Goal: Information Seeking & Learning: Learn about a topic

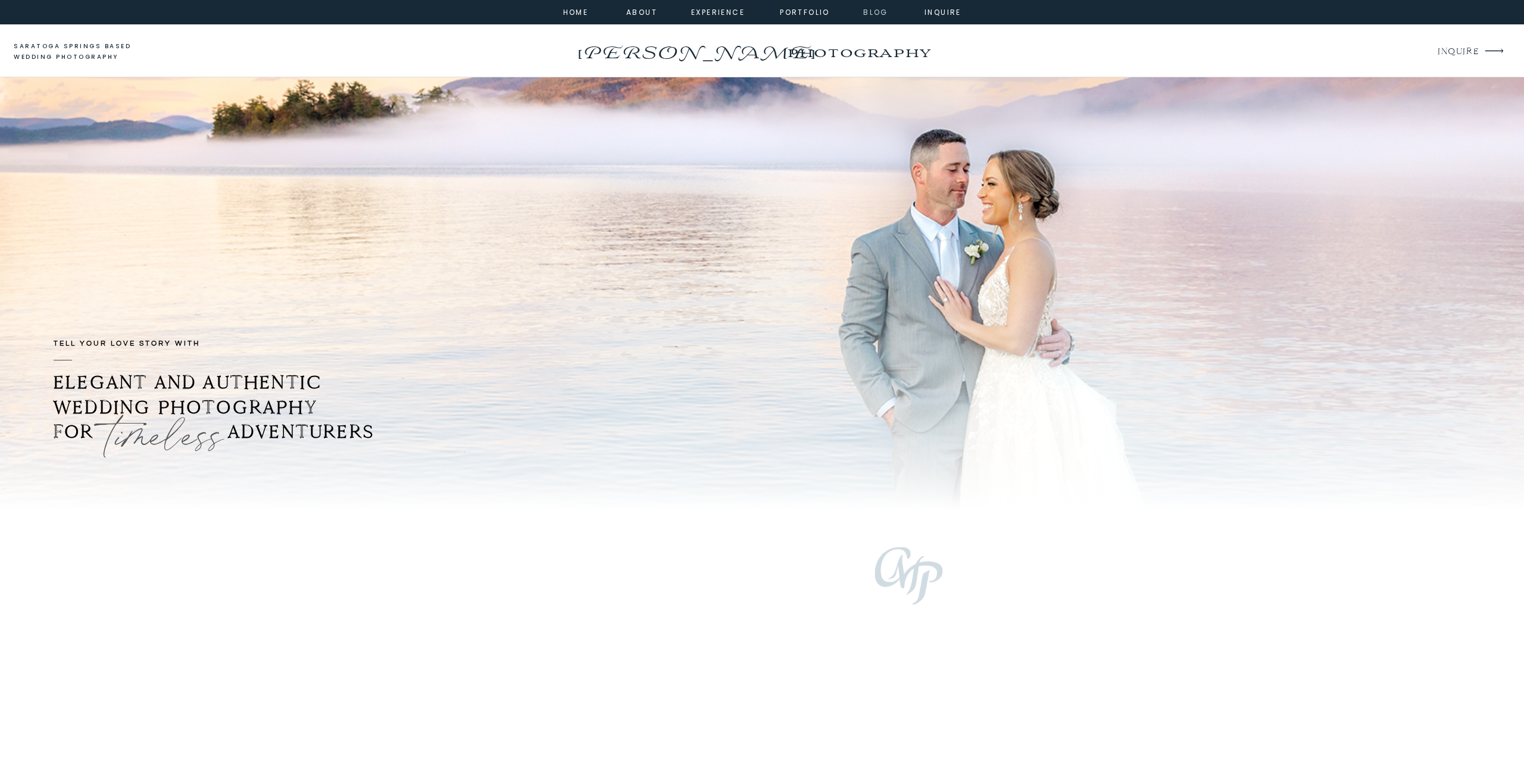
click at [865, 16] on nav "Blog" at bounding box center [876, 11] width 43 height 11
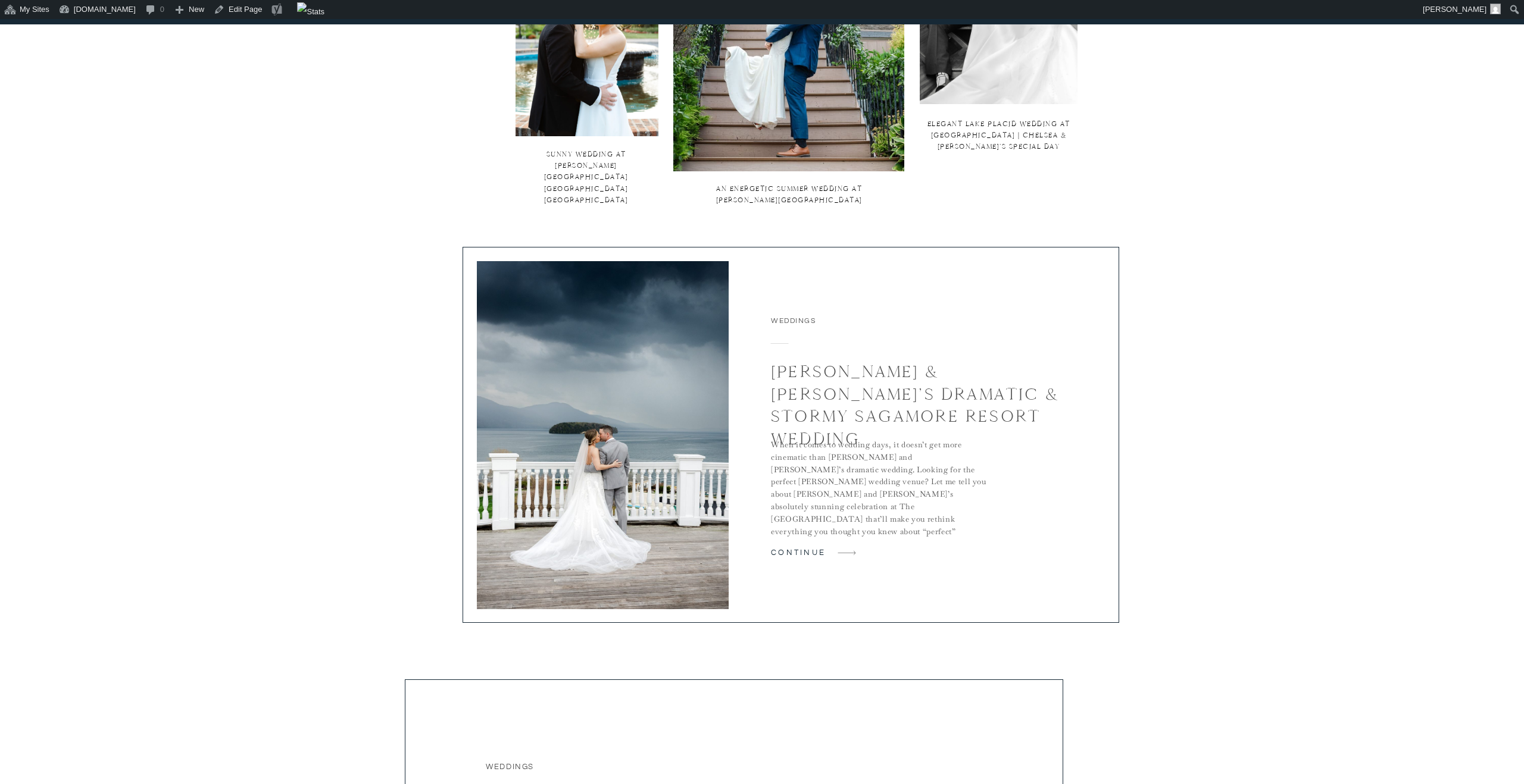
scroll to position [682, 0]
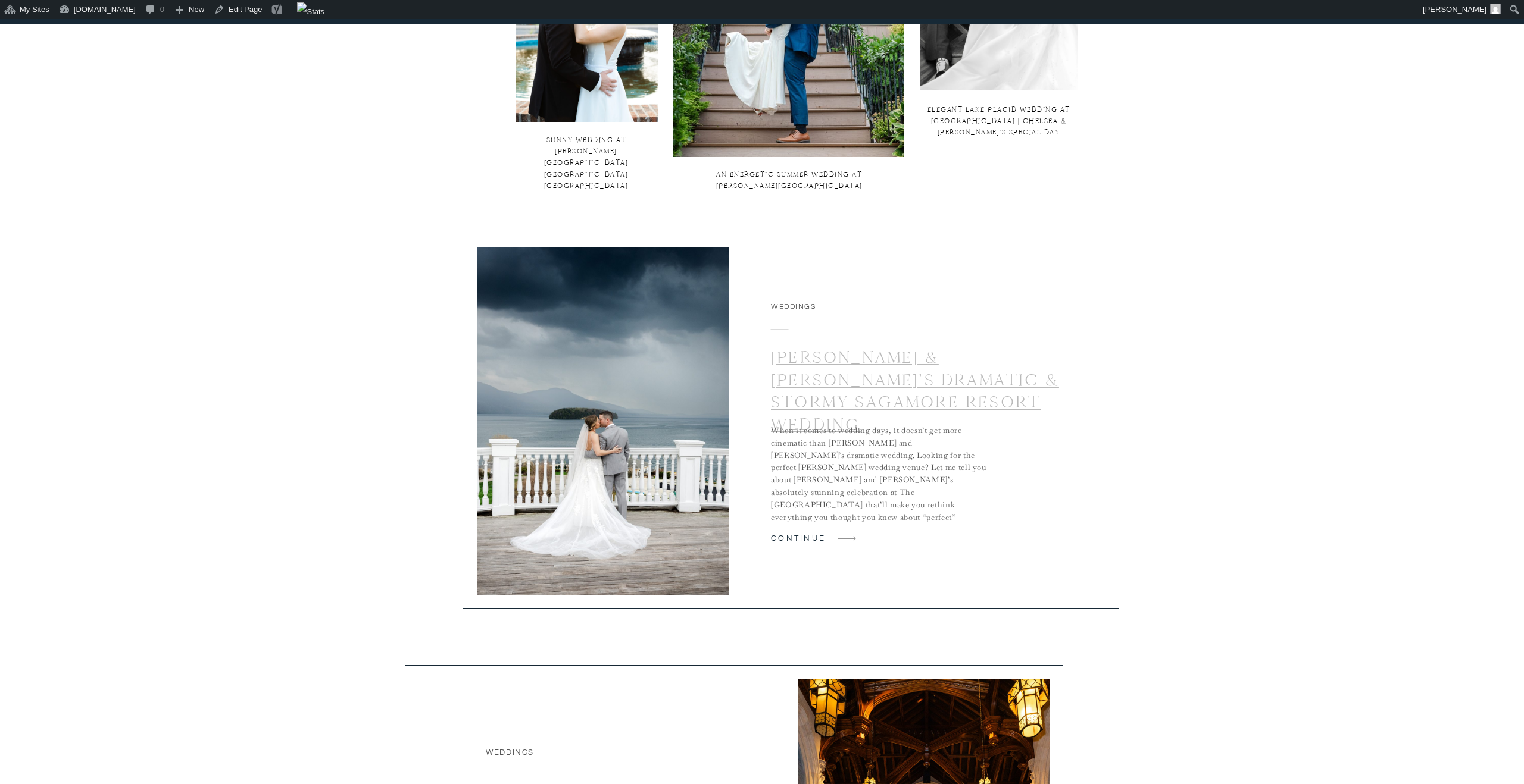
click at [901, 378] on link "[PERSON_NAME] & [PERSON_NAME]’s Dramatic & Stormy Sagamore Resort Wedding" at bounding box center [915, 391] width 288 height 88
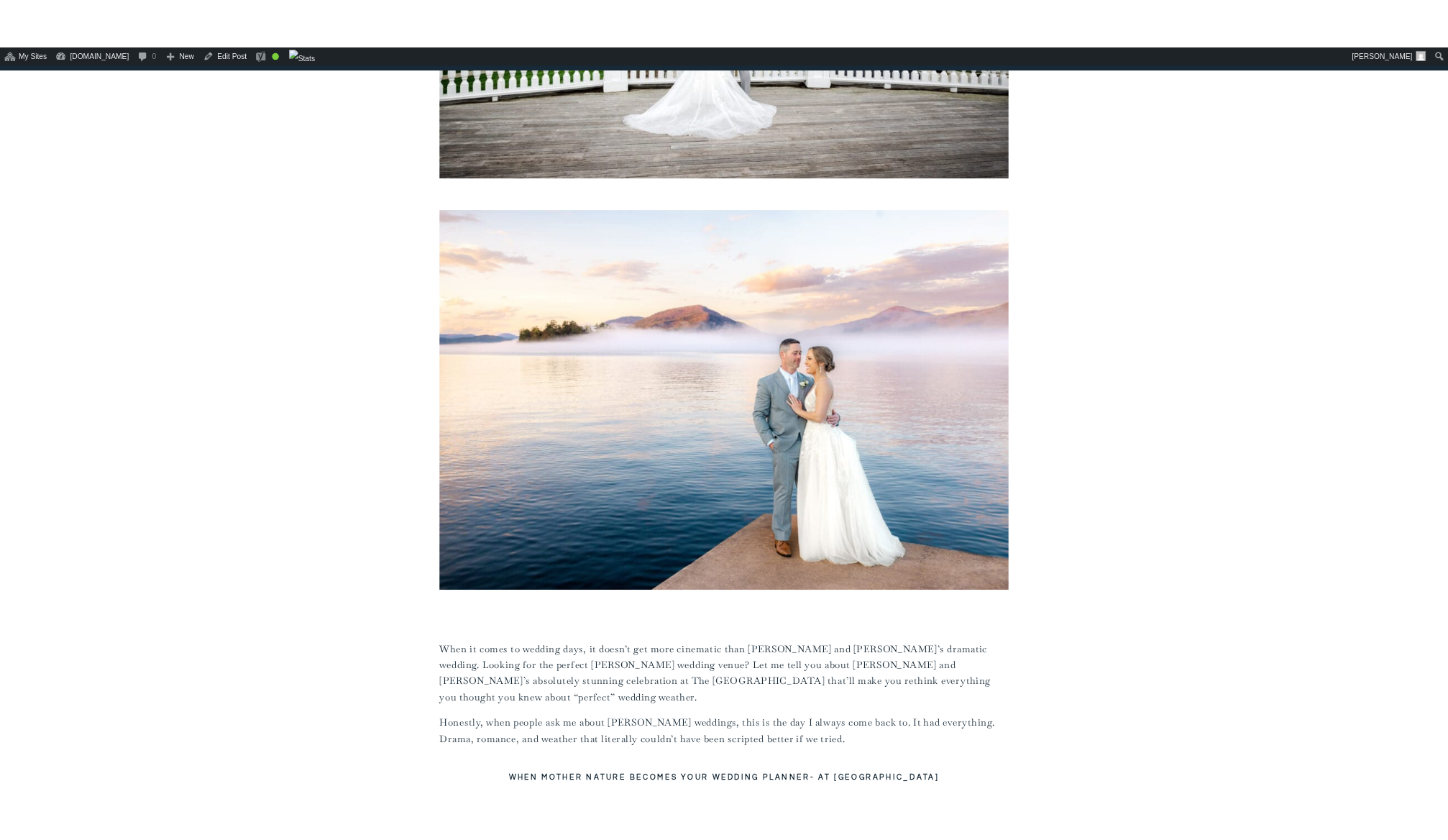
scroll to position [757, 0]
